Goal: Find specific page/section: Find specific page/section

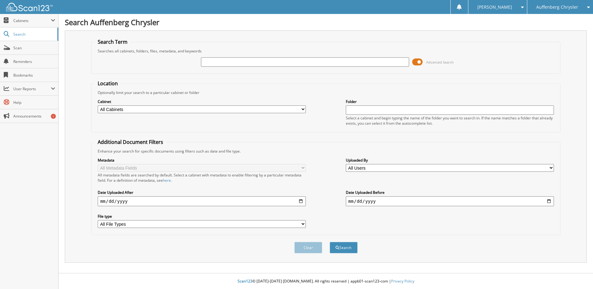
click at [221, 59] on input "text" at bounding box center [305, 61] width 208 height 9
type input "263759"
click at [330, 242] on button "Search" at bounding box center [344, 247] width 28 height 11
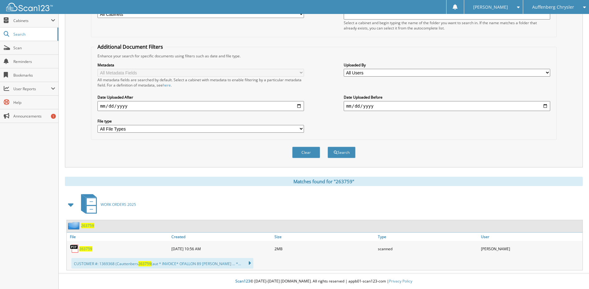
click at [87, 249] on span "263759" at bounding box center [85, 248] width 13 height 5
